Goal: Task Accomplishment & Management: Manage account settings

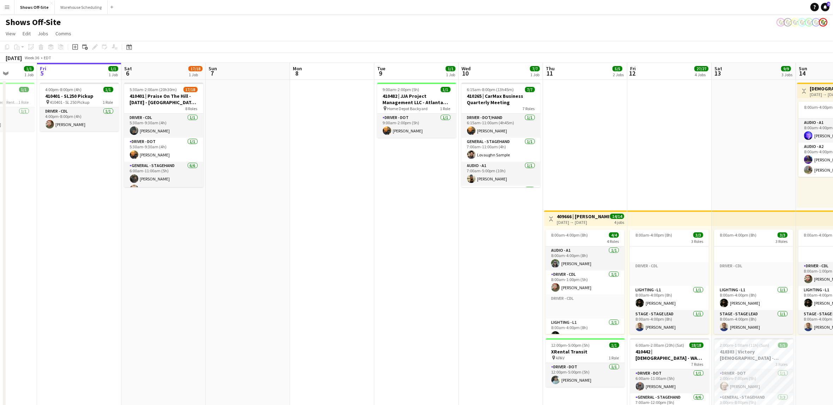
scroll to position [0, 213]
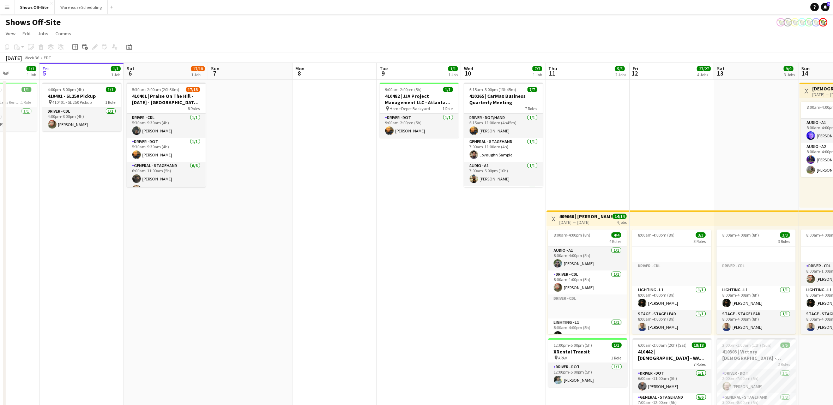
drag, startPoint x: 358, startPoint y: 206, endPoint x: 471, endPoint y: 209, distance: 113.3
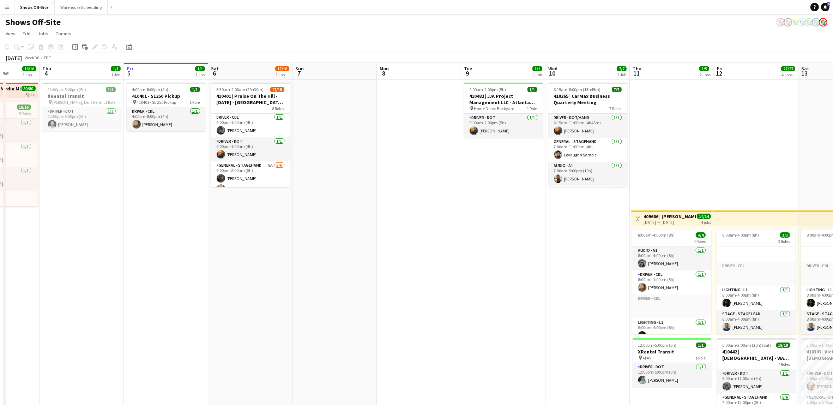
scroll to position [0, 0]
click at [252, 130] on app-card-role "Driver - CDL [DATE] 5:30am-9:30am (4h) [PERSON_NAME]" at bounding box center [250, 126] width 79 height 24
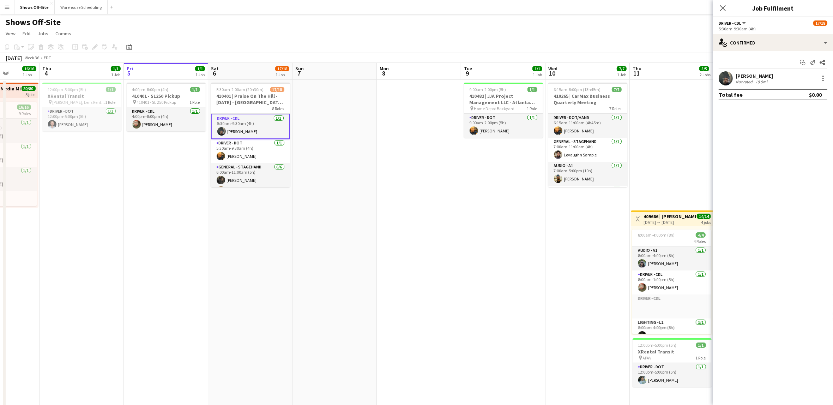
click at [754, 80] on div "18.9mi" at bounding box center [761, 81] width 15 height 5
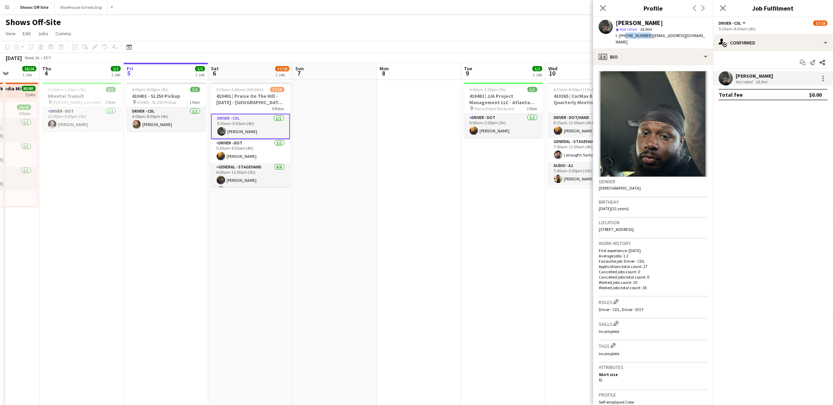
drag, startPoint x: 644, startPoint y: 36, endPoint x: 623, endPoint y: 37, distance: 21.2
click at [623, 37] on span "t. [PHONE_NUMBER]" at bounding box center [634, 35] width 37 height 5
copy span "4709170093"
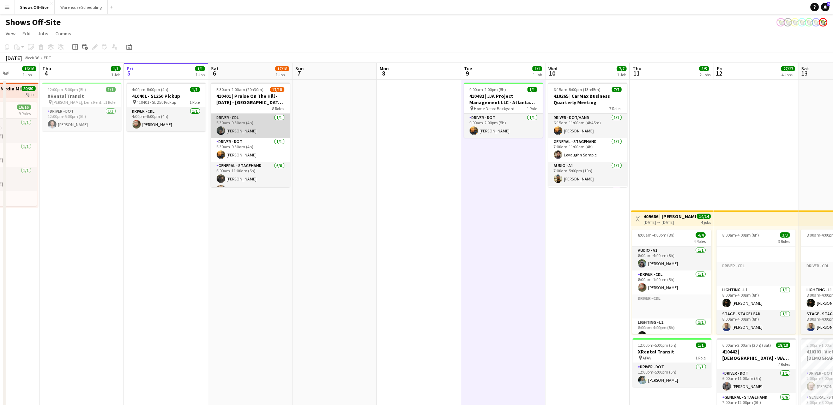
click at [249, 125] on app-card-role "Driver - CDL [DATE] 5:30am-9:30am (4h) [PERSON_NAME]" at bounding box center [250, 126] width 79 height 24
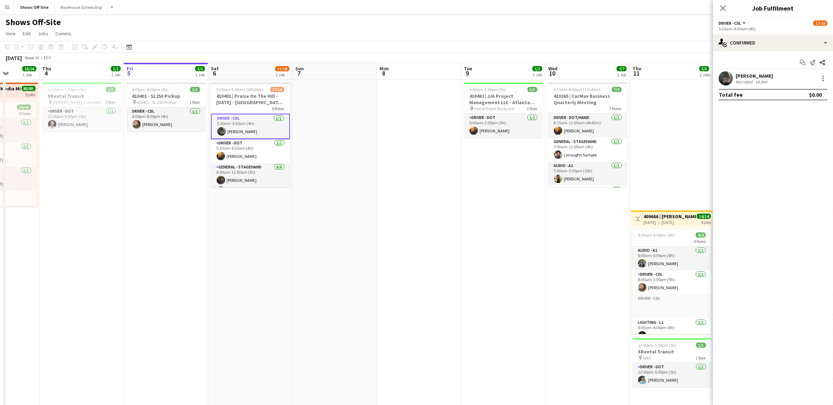
click at [762, 83] on div "18.9mi" at bounding box center [761, 81] width 15 height 5
